Goal: Find specific page/section: Find specific page/section

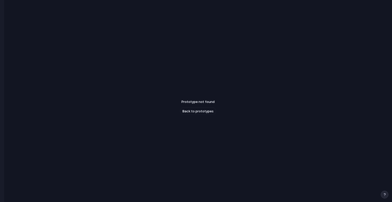
click at [234, 54] on div "Prototype not found Back to prototypes" at bounding box center [198, 107] width 388 height 214
